Goal: Transaction & Acquisition: Purchase product/service

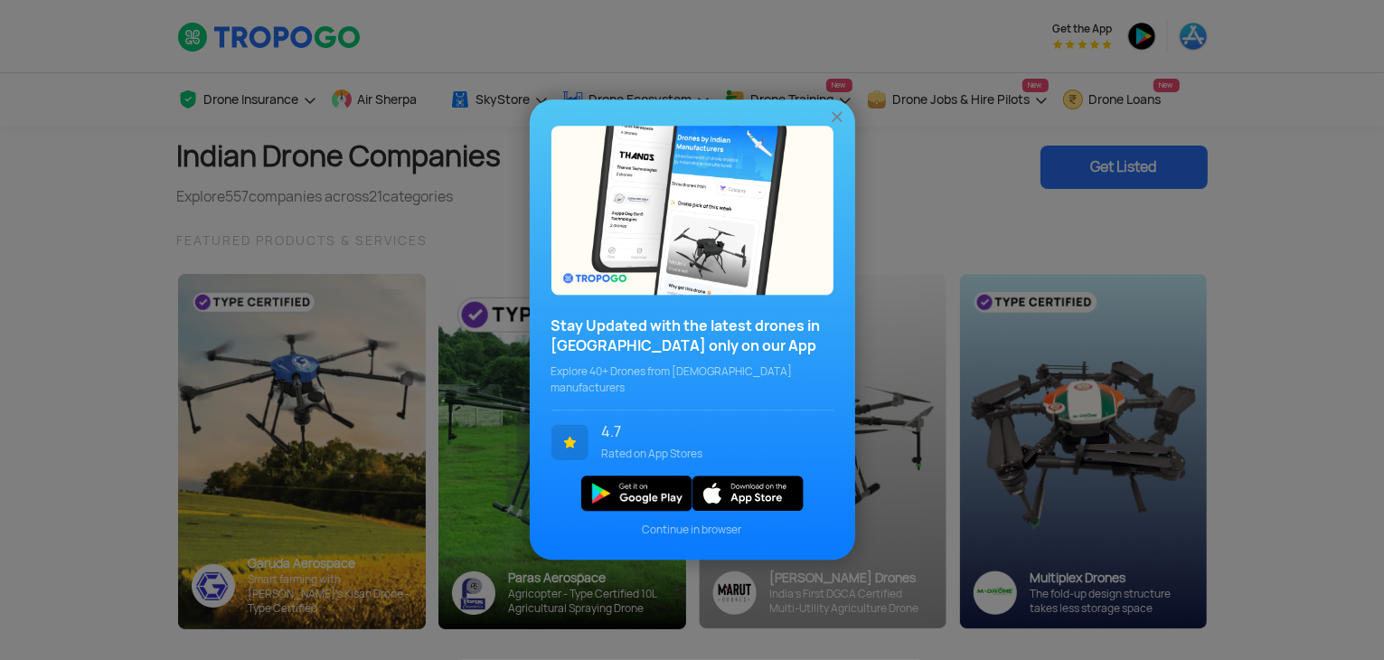
click at [842, 127] on img at bounding box center [837, 118] width 18 height 18
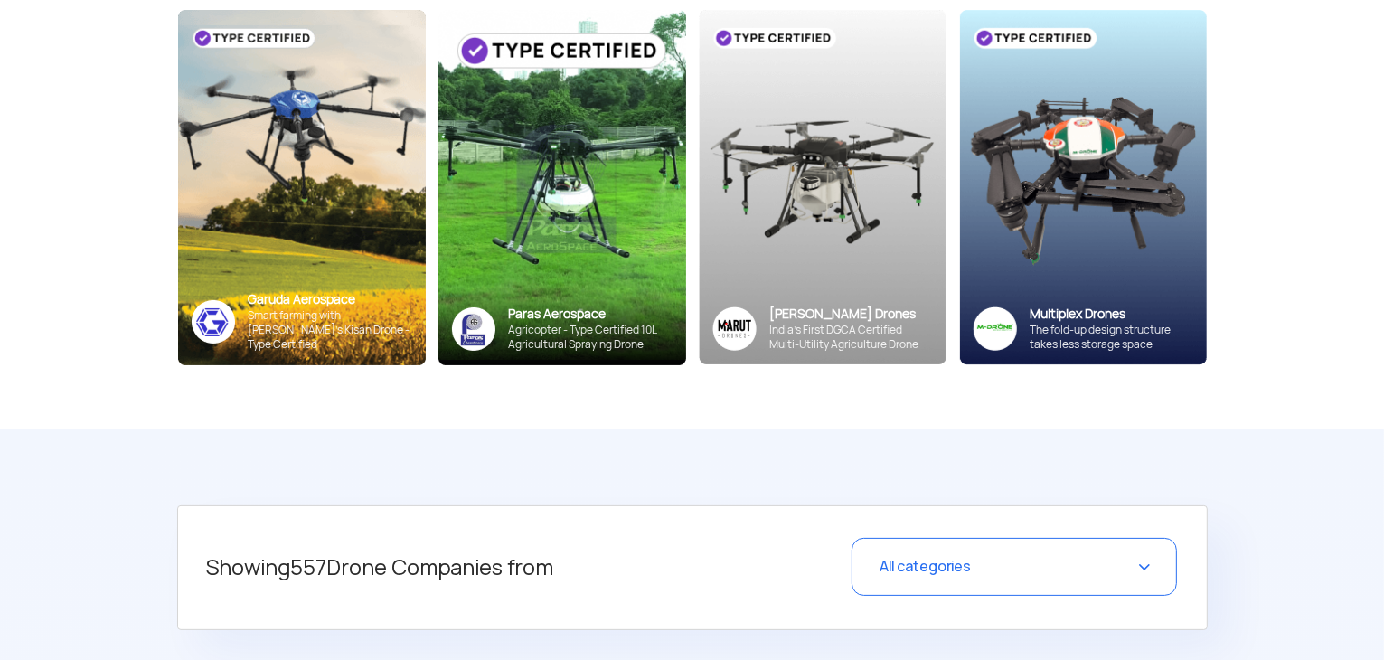
scroll to position [452, 0]
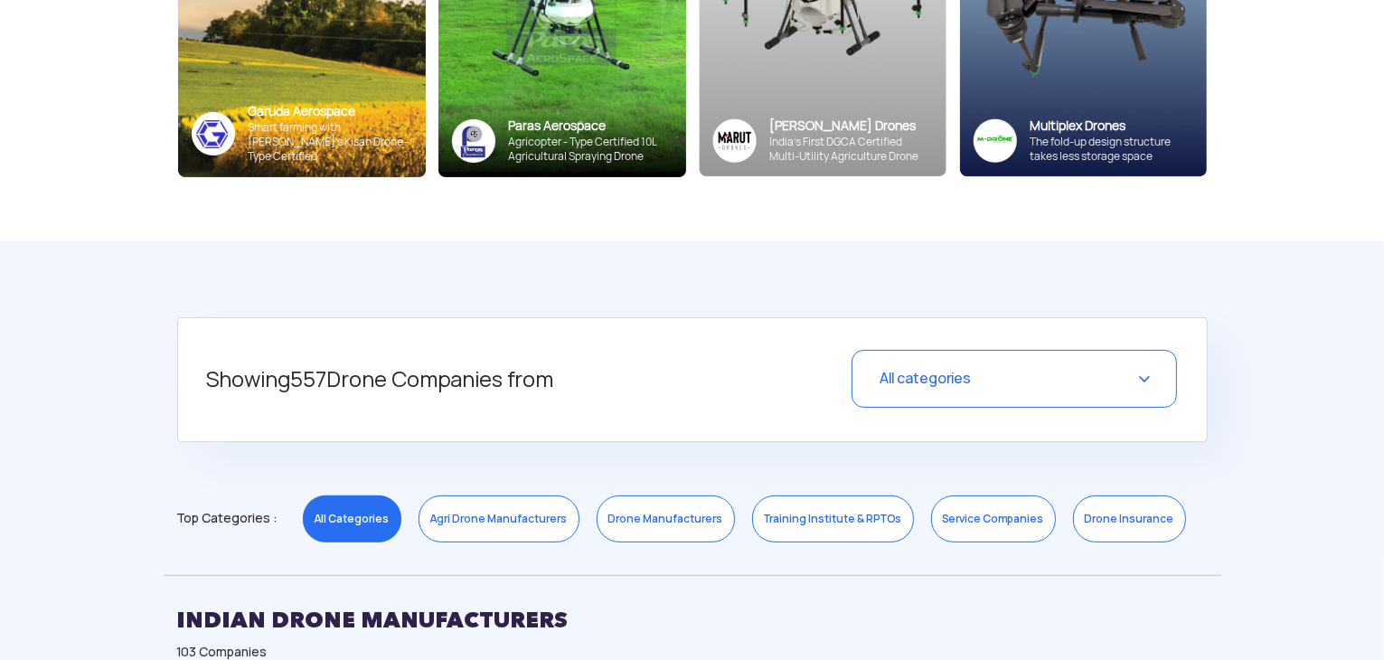
click at [904, 392] on div "All categories" at bounding box center [1015, 379] width 326 height 58
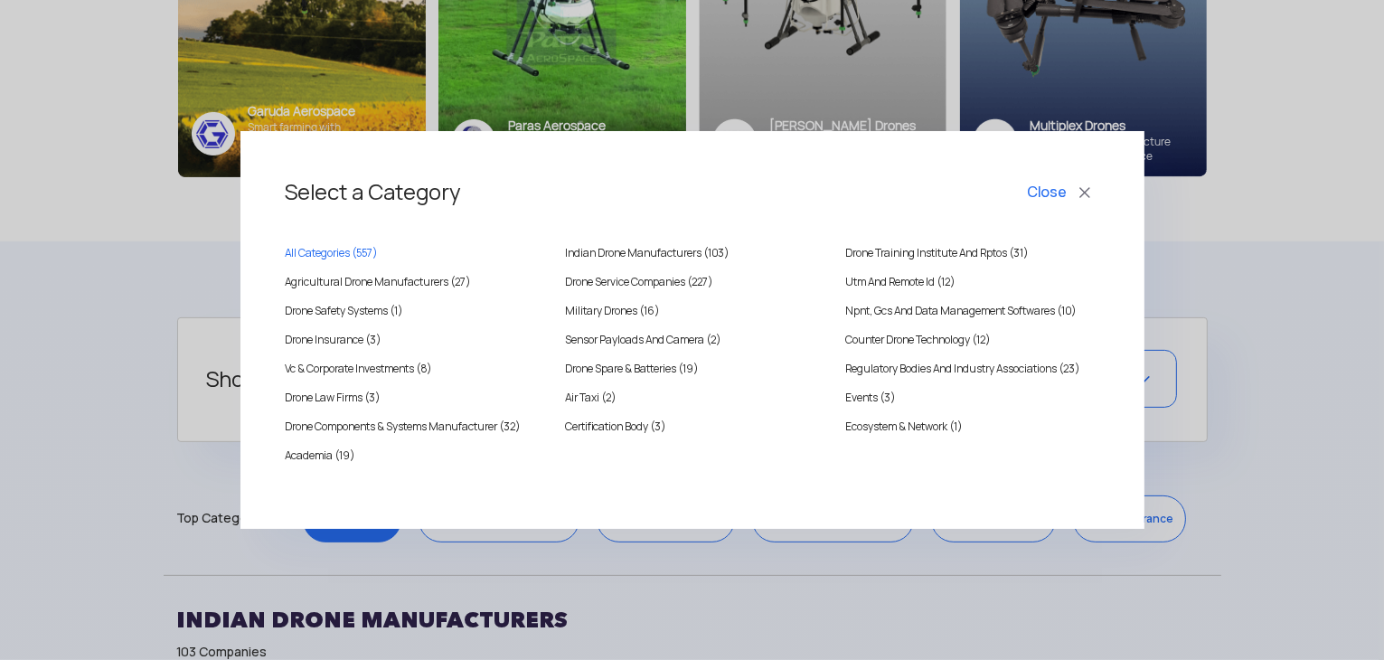
click at [1038, 191] on button "Close" at bounding box center [1062, 192] width 75 height 31
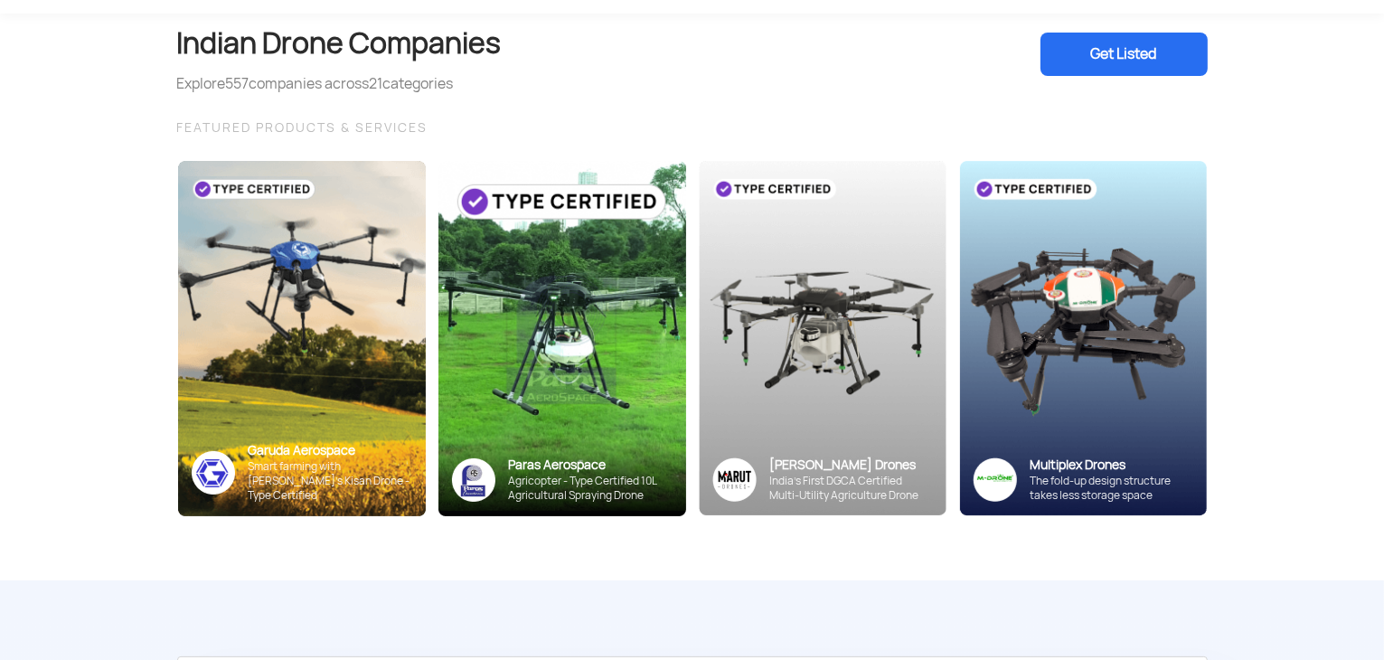
scroll to position [0, 0]
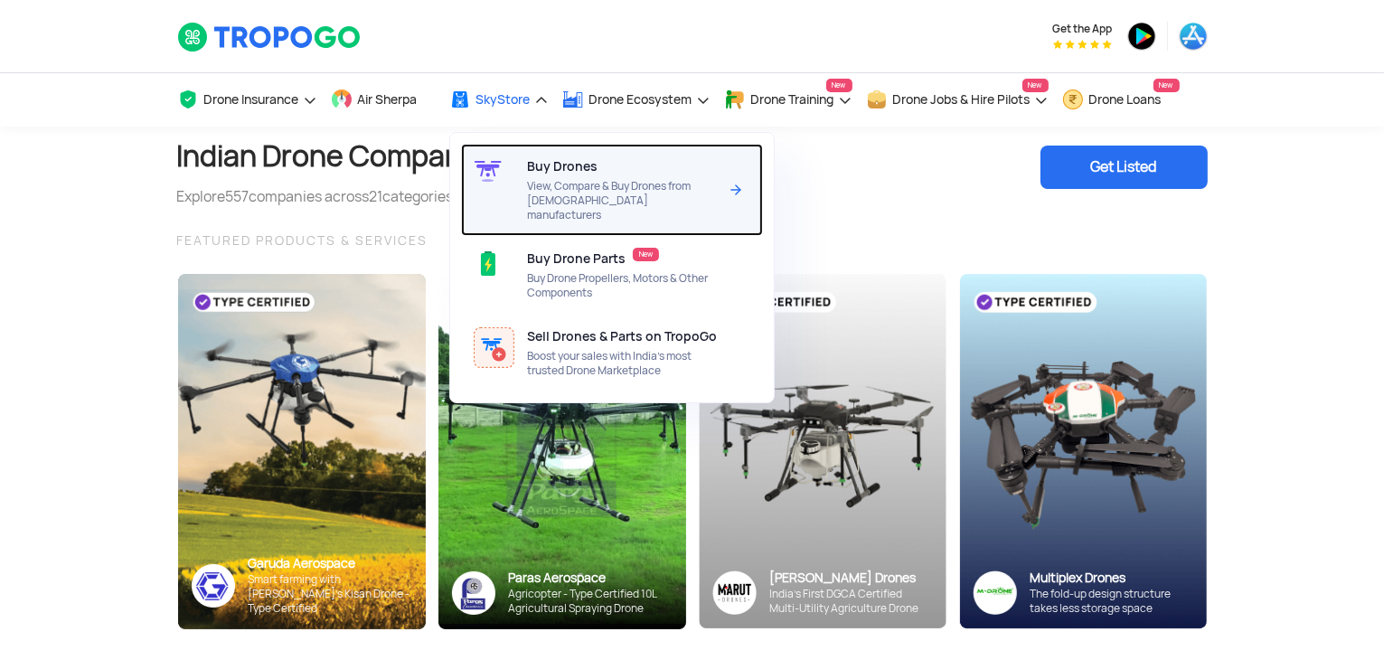
click at [546, 189] on span "View, Compare & Buy Drones from [DEMOGRAPHIC_DATA] manufacturers" at bounding box center [622, 200] width 191 height 43
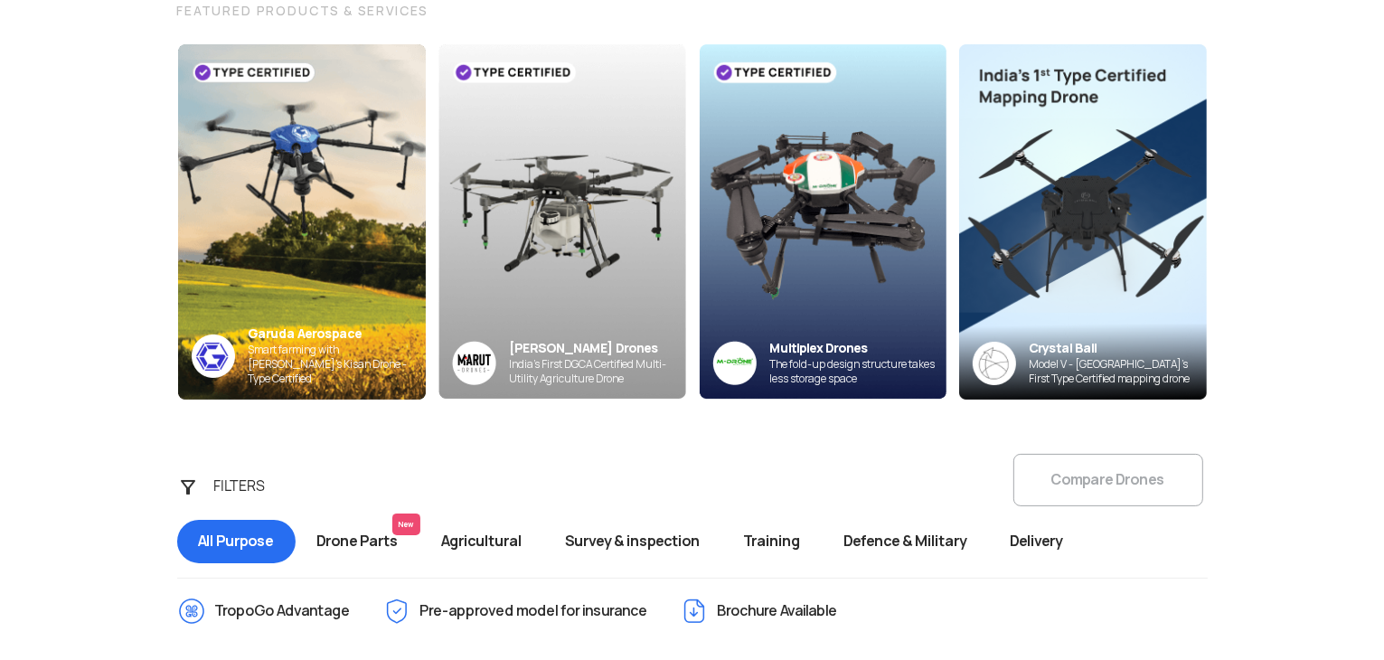
scroll to position [181, 0]
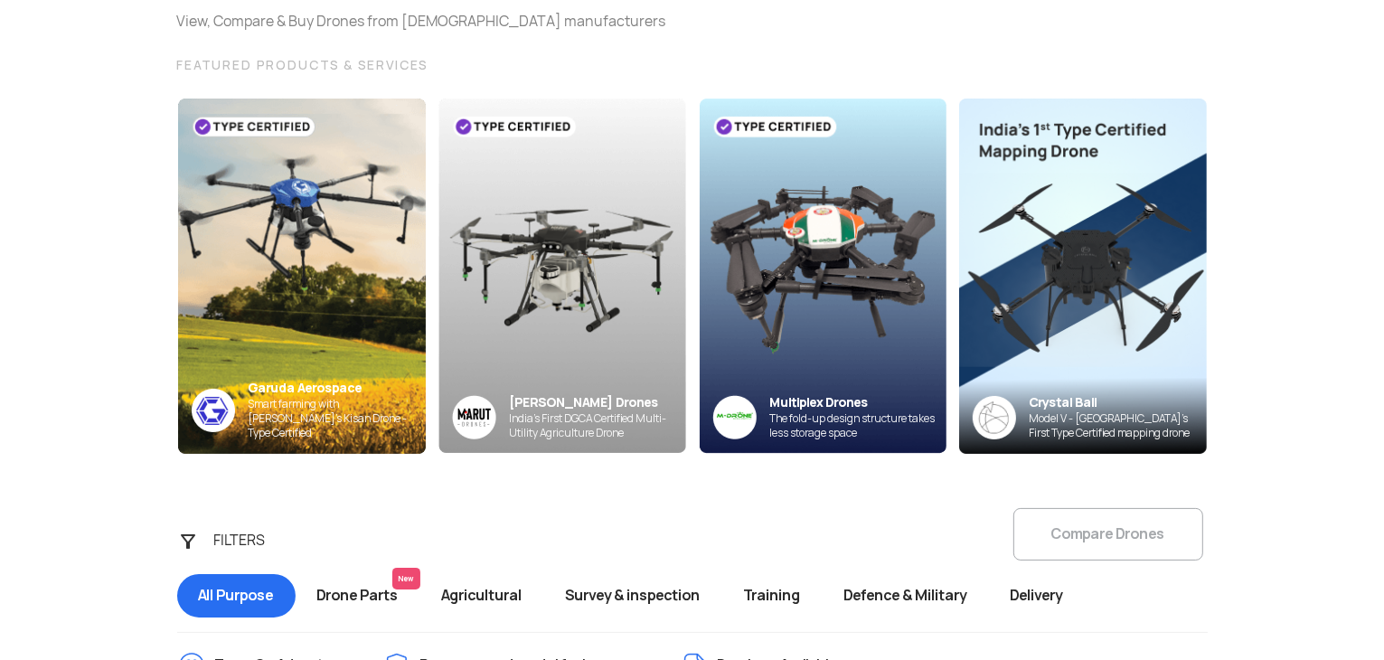
click at [629, 600] on span "Survey & inspection" at bounding box center [633, 595] width 178 height 43
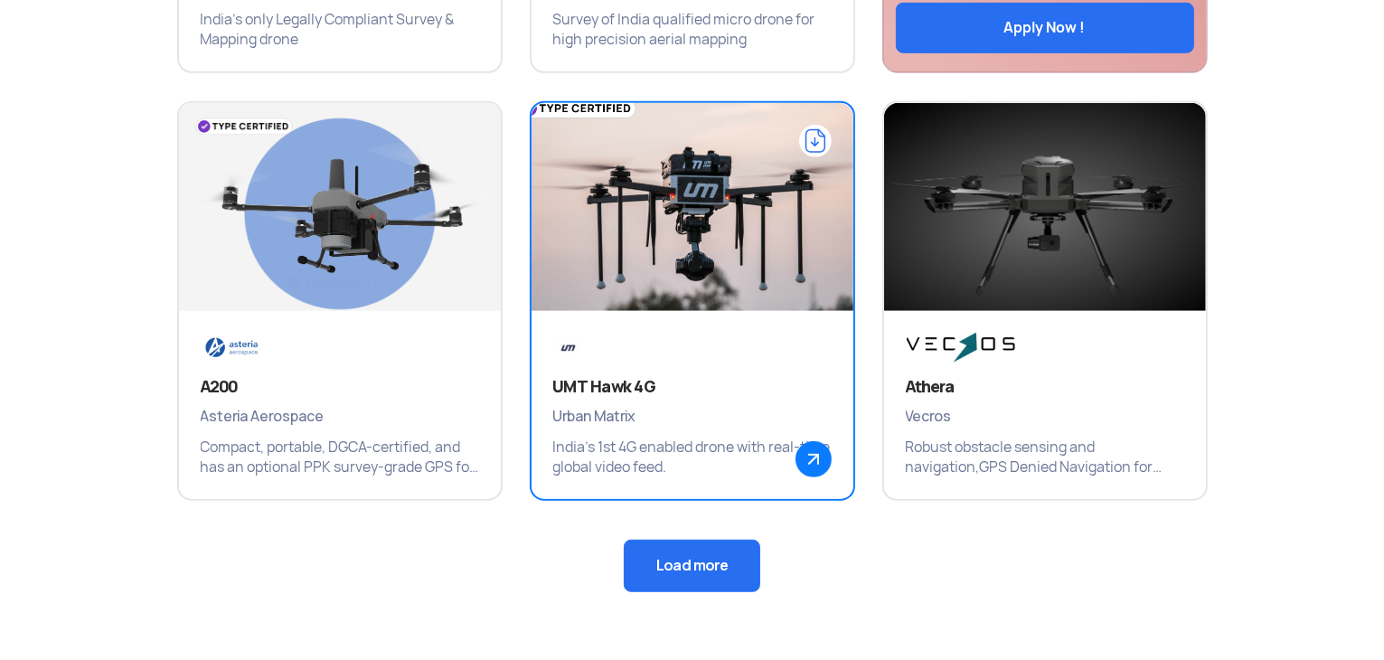
scroll to position [1266, 0]
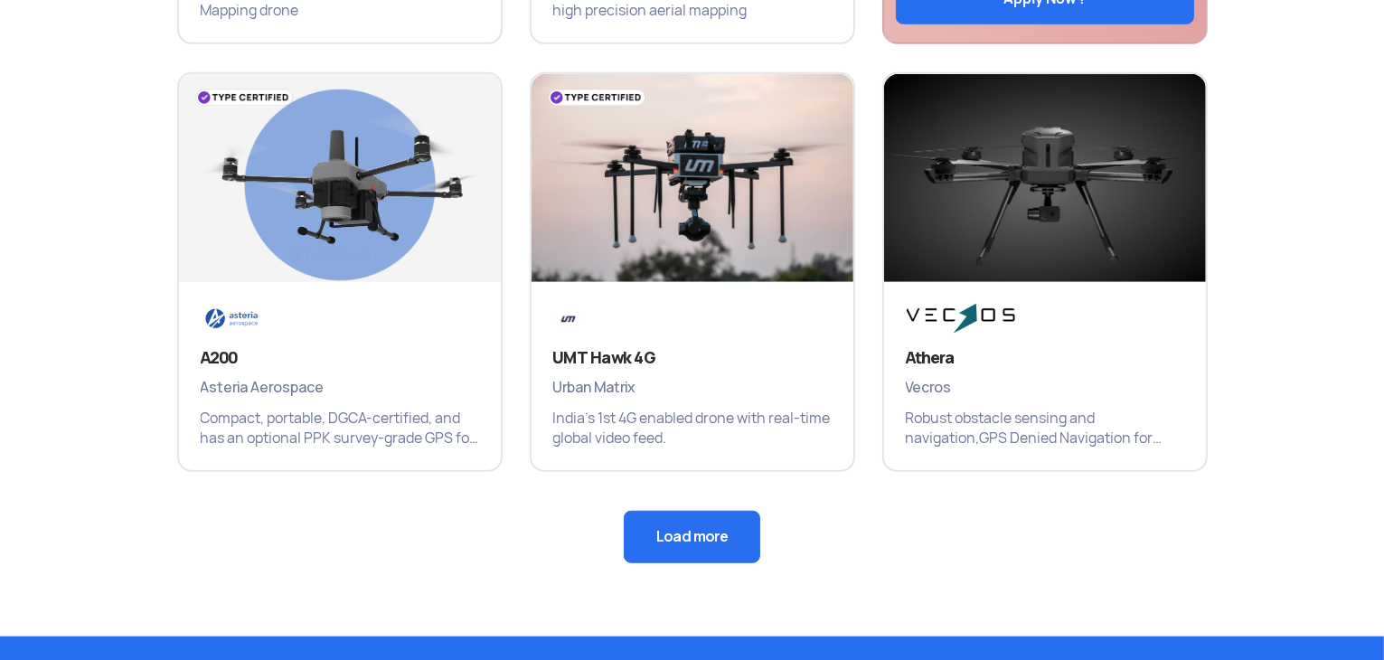
click at [698, 539] on button "Load more" at bounding box center [692, 537] width 137 height 52
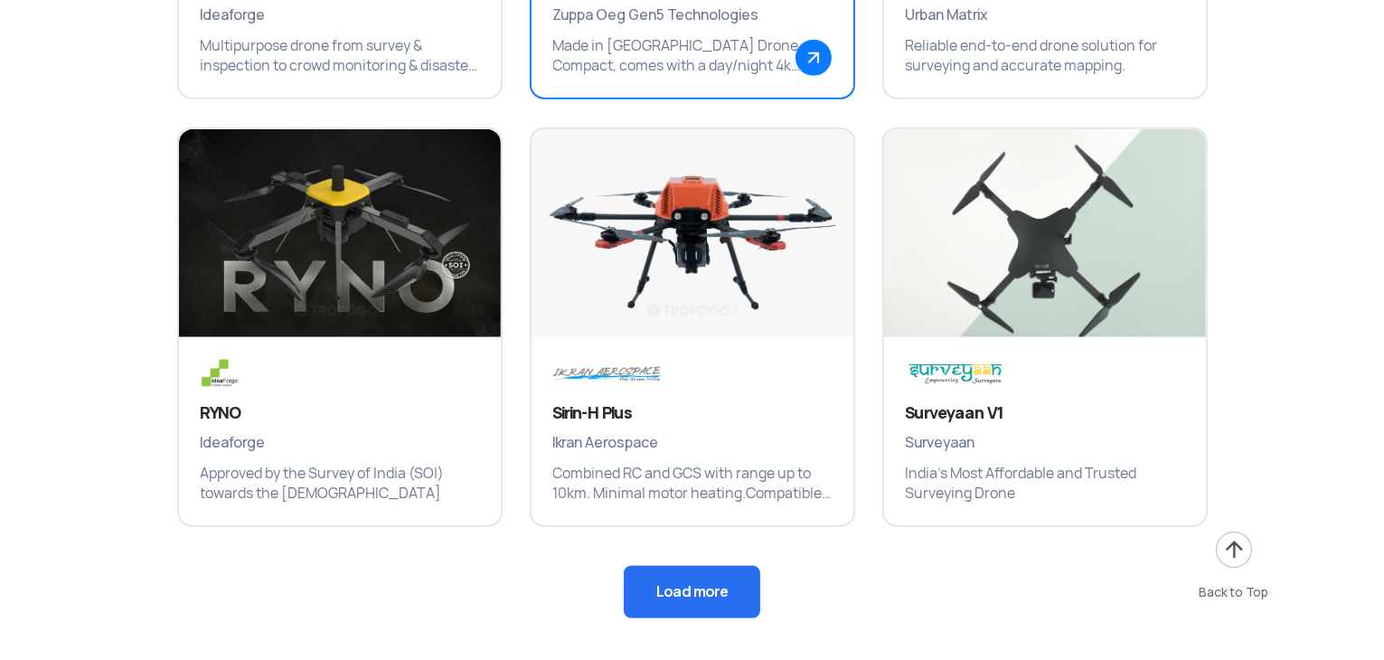
scroll to position [2080, 0]
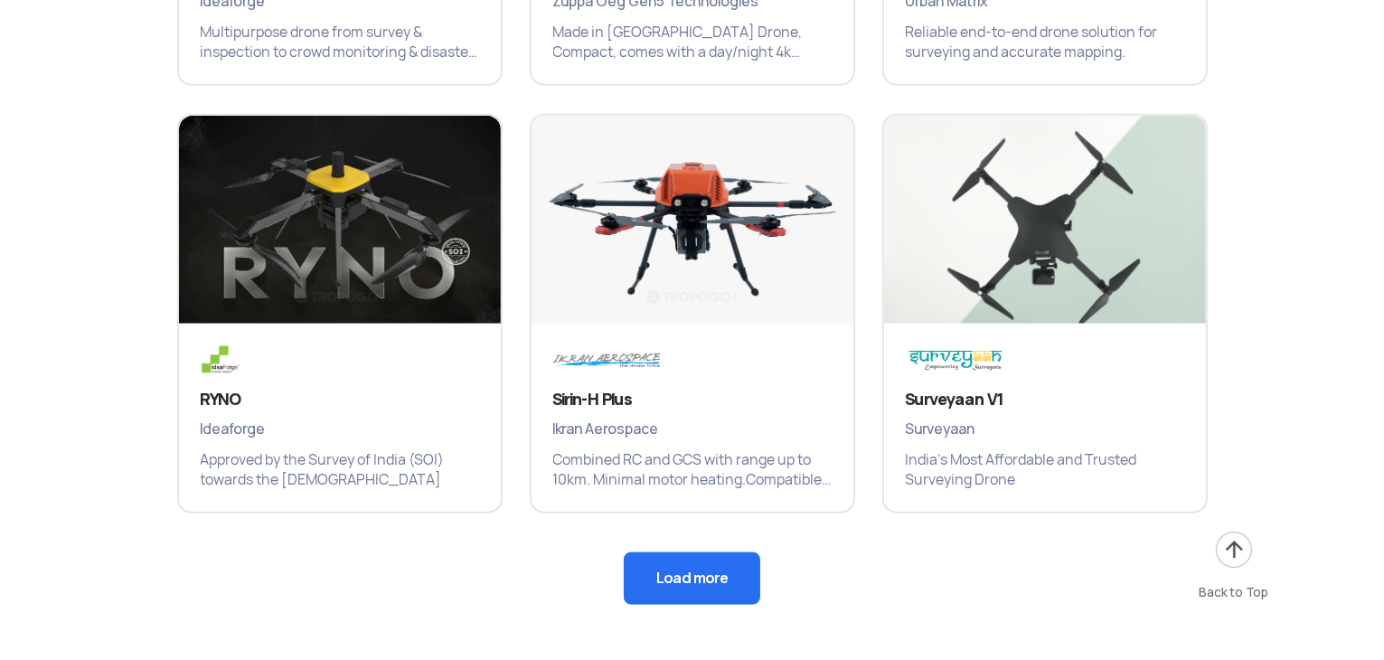
click at [687, 570] on button "Load more" at bounding box center [692, 579] width 137 height 52
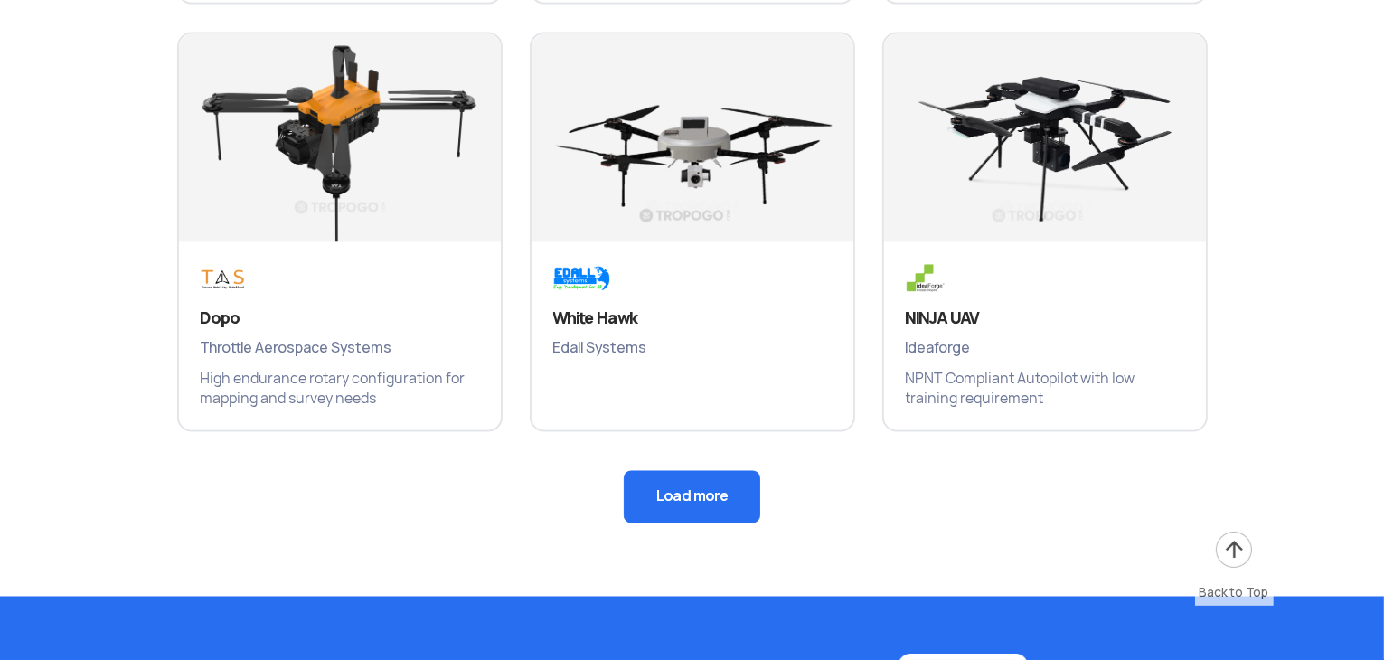
scroll to position [3075, 0]
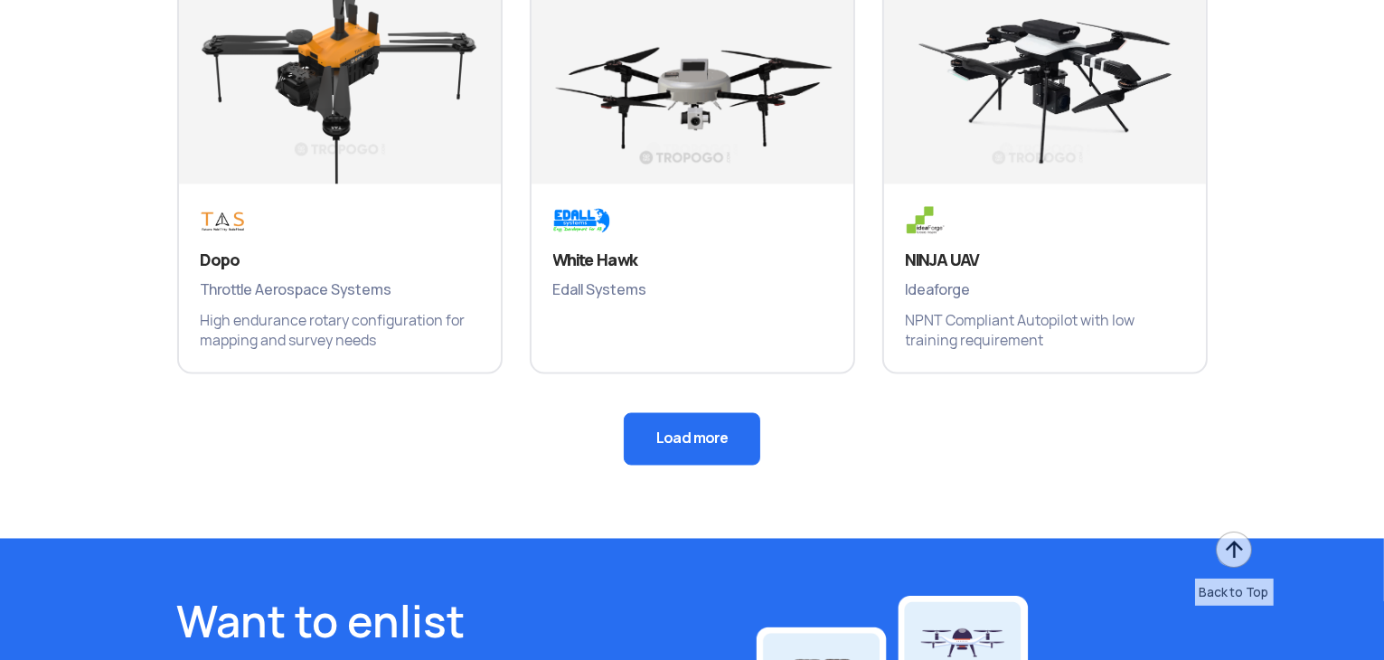
click at [698, 448] on button "Load more" at bounding box center [692, 439] width 137 height 52
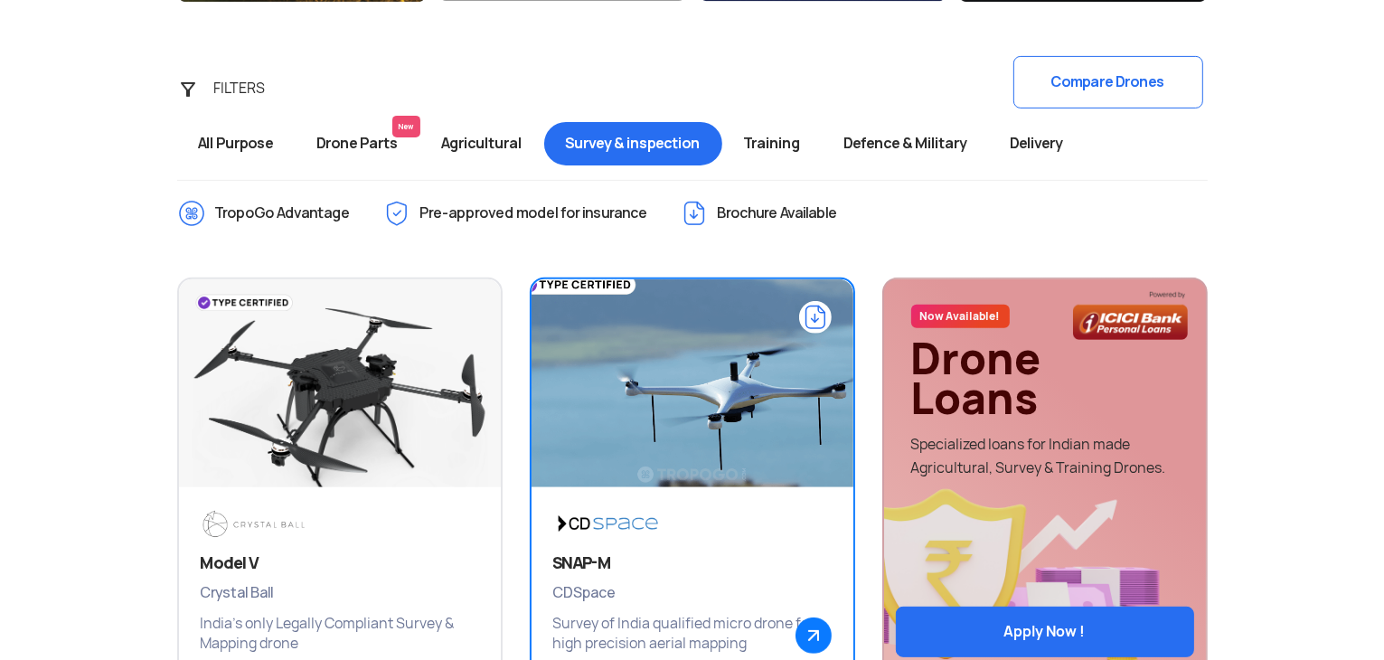
scroll to position [362, 0]
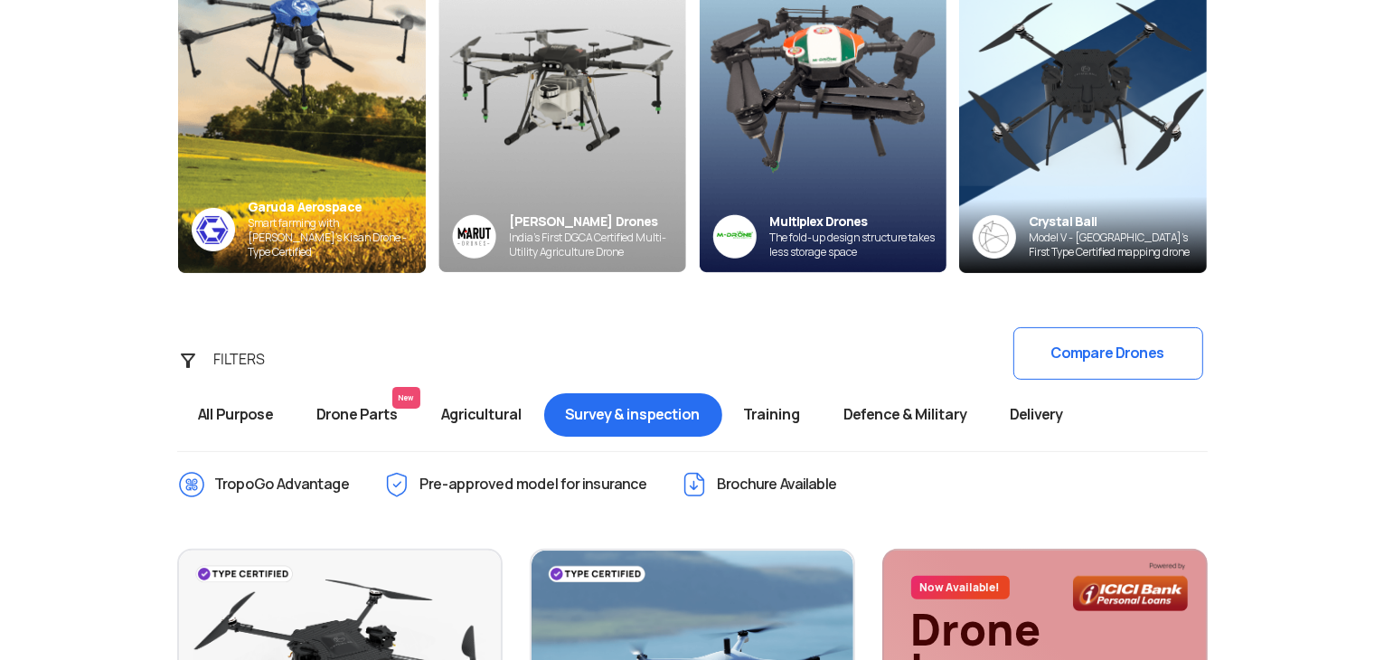
click at [199, 373] on div "FILTERS Compare Drones All Purpose Drone Parts New Agricultural Survey & inspec…" at bounding box center [693, 384] width 1058 height 113
click at [192, 365] on div "FILTERS Compare Drones All Purpose Drone Parts New Agricultural Survey & inspec…" at bounding box center [693, 384] width 1058 height 113
click at [259, 366] on div "FILTERS" at bounding box center [250, 360] width 95 height 36
click at [250, 359] on div "FILTERS" at bounding box center [250, 360] width 95 height 36
click at [214, 354] on div "FILTERS" at bounding box center [250, 360] width 95 height 36
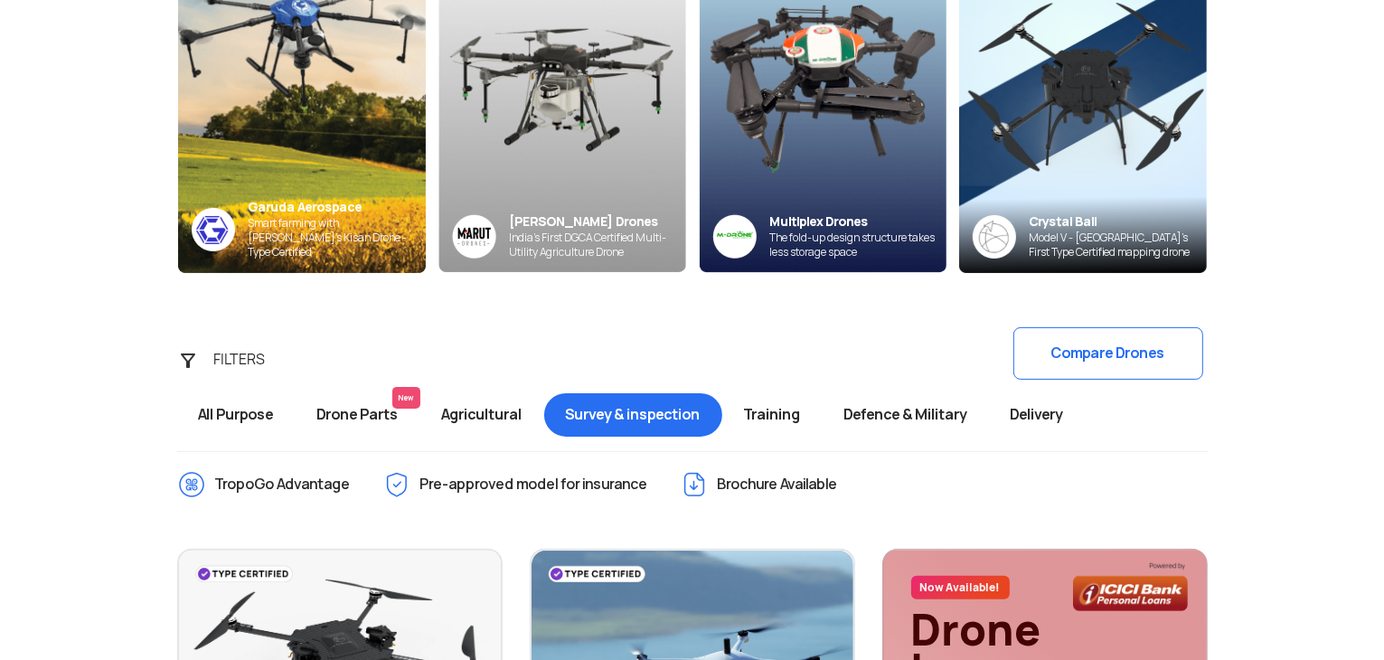
click at [214, 354] on div "FILTERS" at bounding box center [250, 360] width 95 height 36
click at [195, 354] on div "FILTERS Compare Drones All Purpose Drone Parts New Agricultural Survey & inspec…" at bounding box center [693, 384] width 1058 height 113
click at [191, 357] on div "FILTERS Compare Drones All Purpose Drone Parts New Agricultural Survey & inspec…" at bounding box center [693, 384] width 1058 height 113
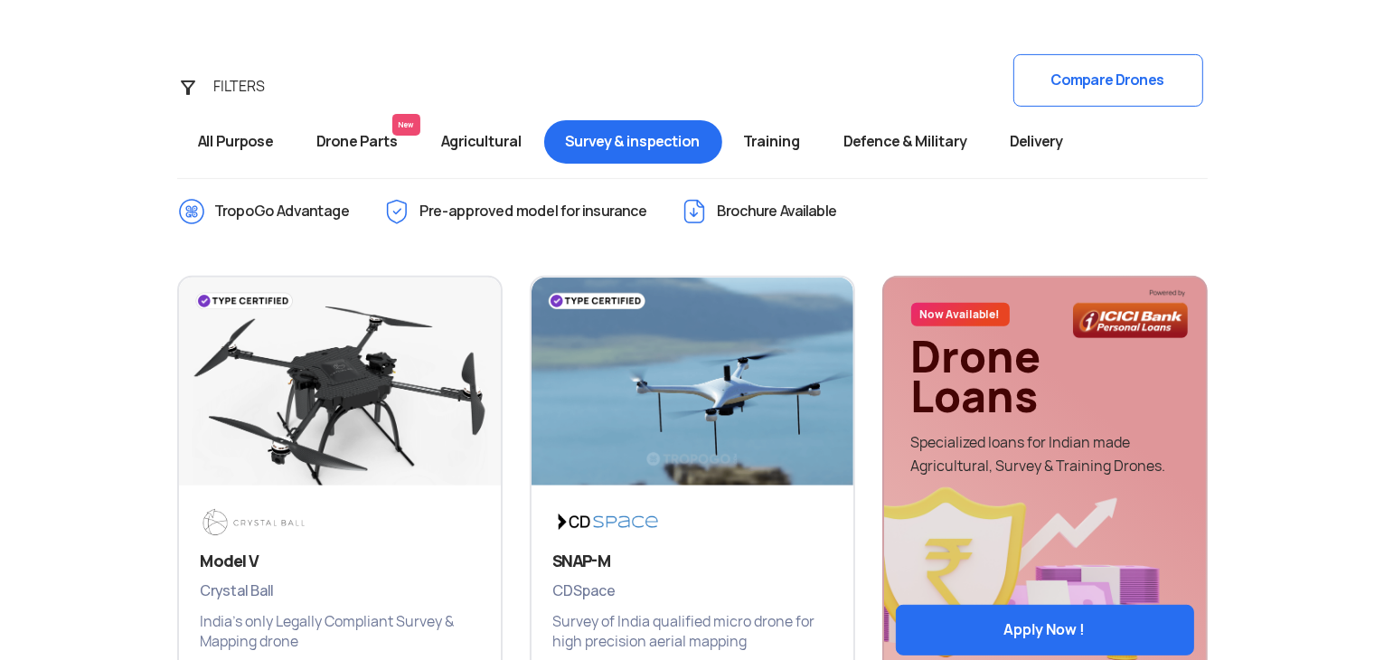
scroll to position [633, 0]
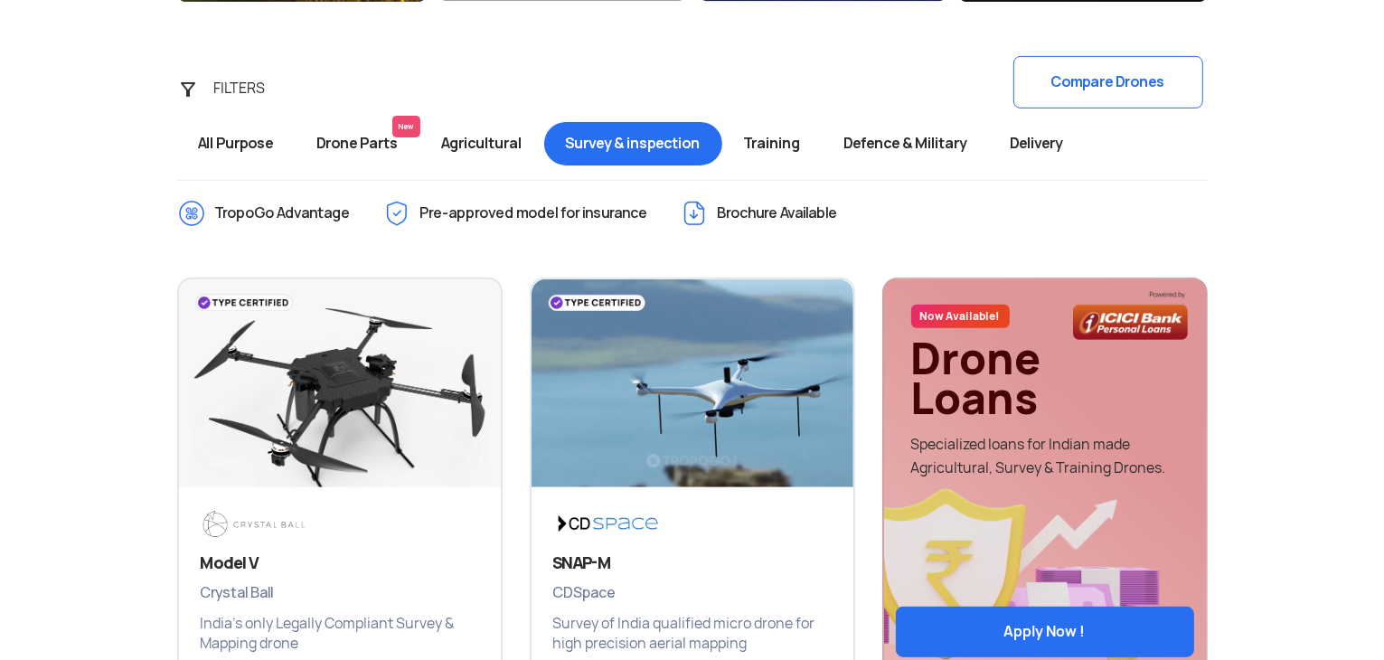
click at [705, 204] on img at bounding box center [694, 213] width 29 height 29
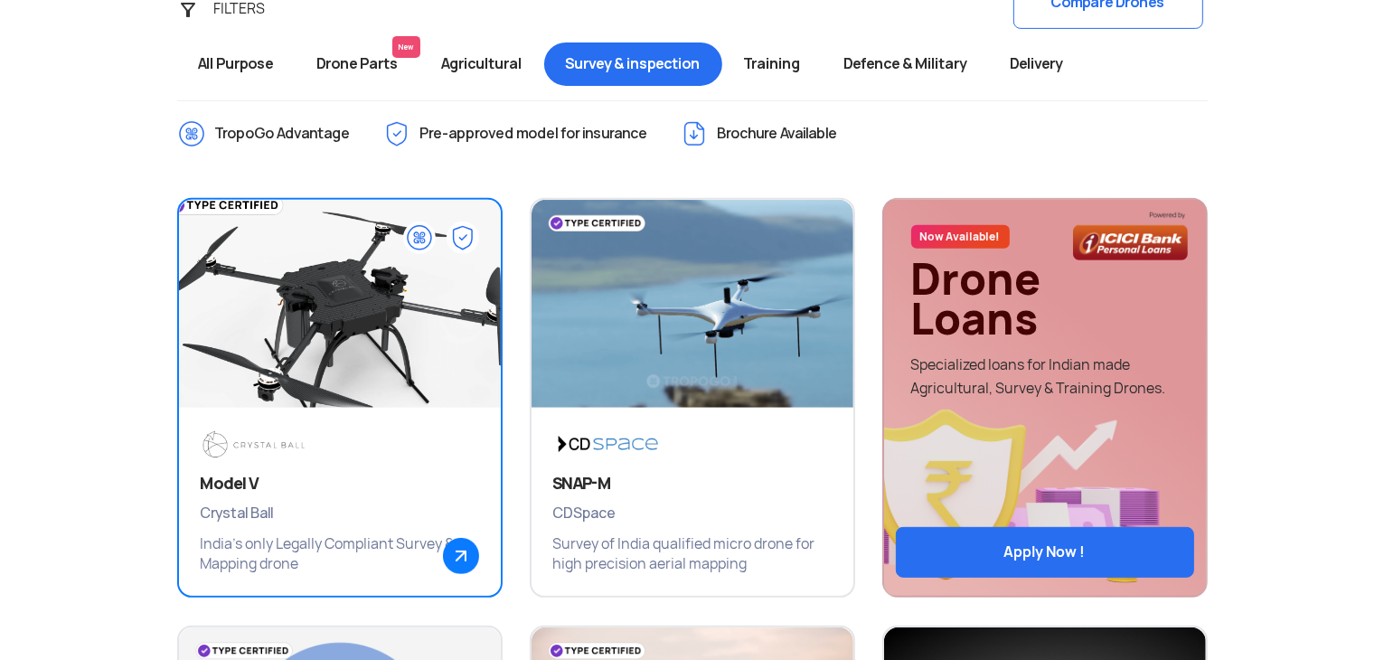
scroll to position [718, 0]
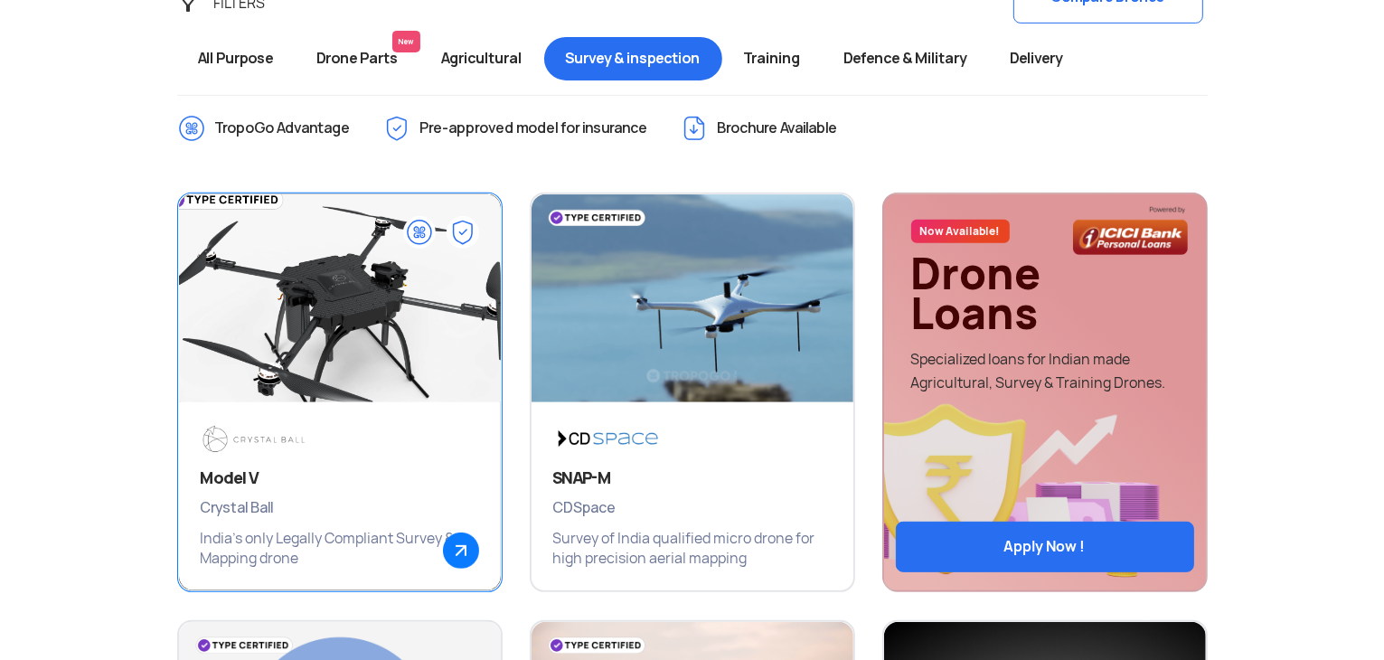
click at [355, 504] on span "Crystal Ball" at bounding box center [340, 508] width 279 height 24
